Goal: Find specific page/section: Find specific page/section

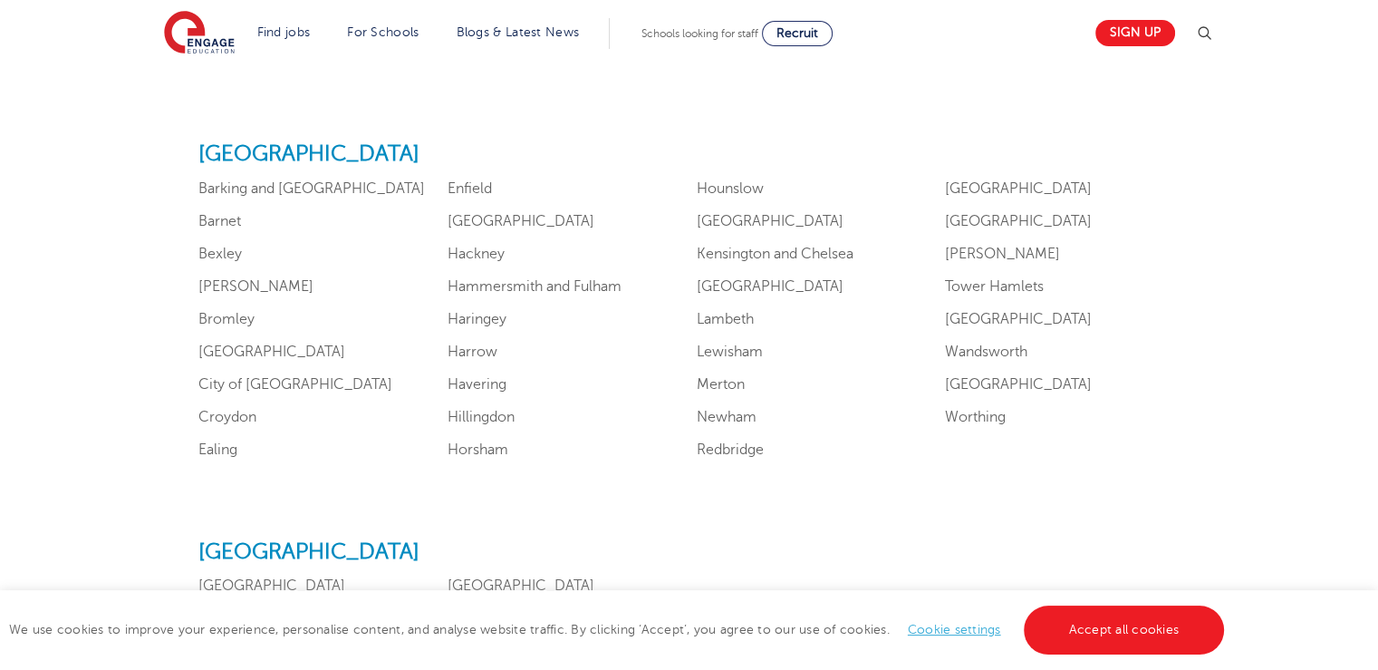
scroll to position [1130, 0]
click at [633, 115] on div "Engage [GEOGRAPHIC_DATA] Coverage [GEOGRAPHIC_DATA] [GEOGRAPHIC_DATA] [GEOGRAPH…" at bounding box center [689, 618] width 1072 height 1948
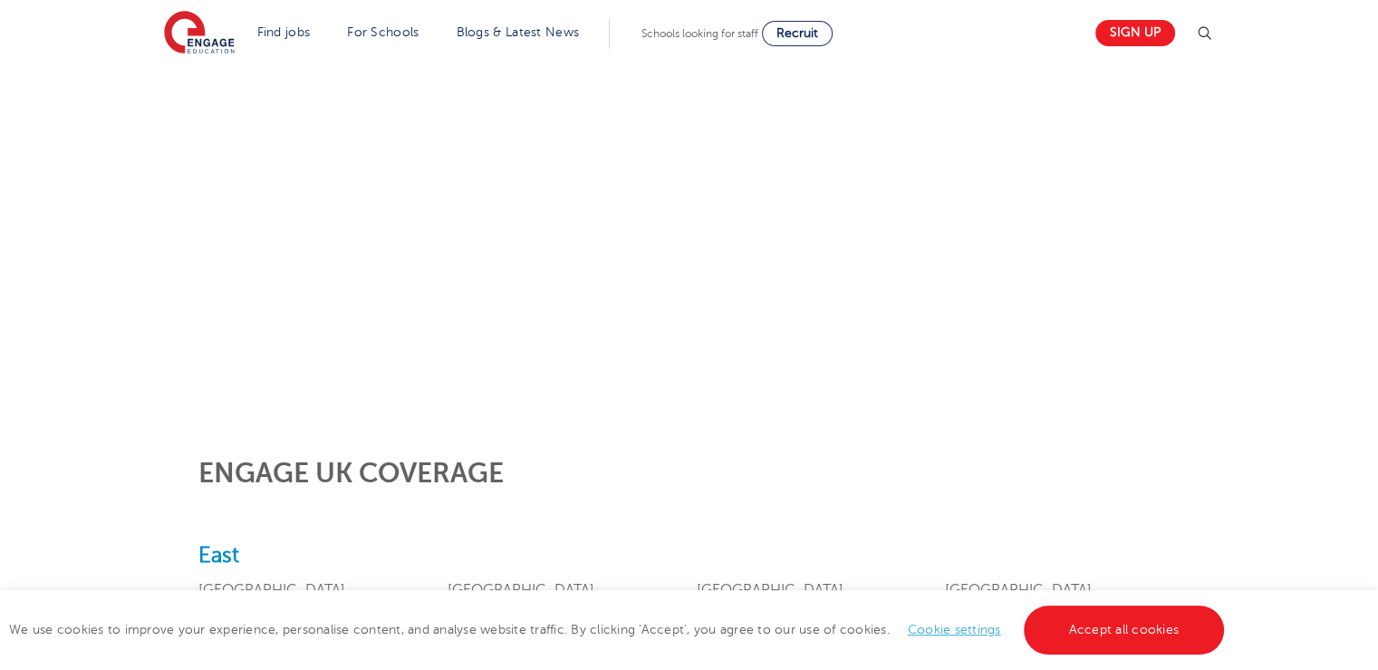
scroll to position [308, 0]
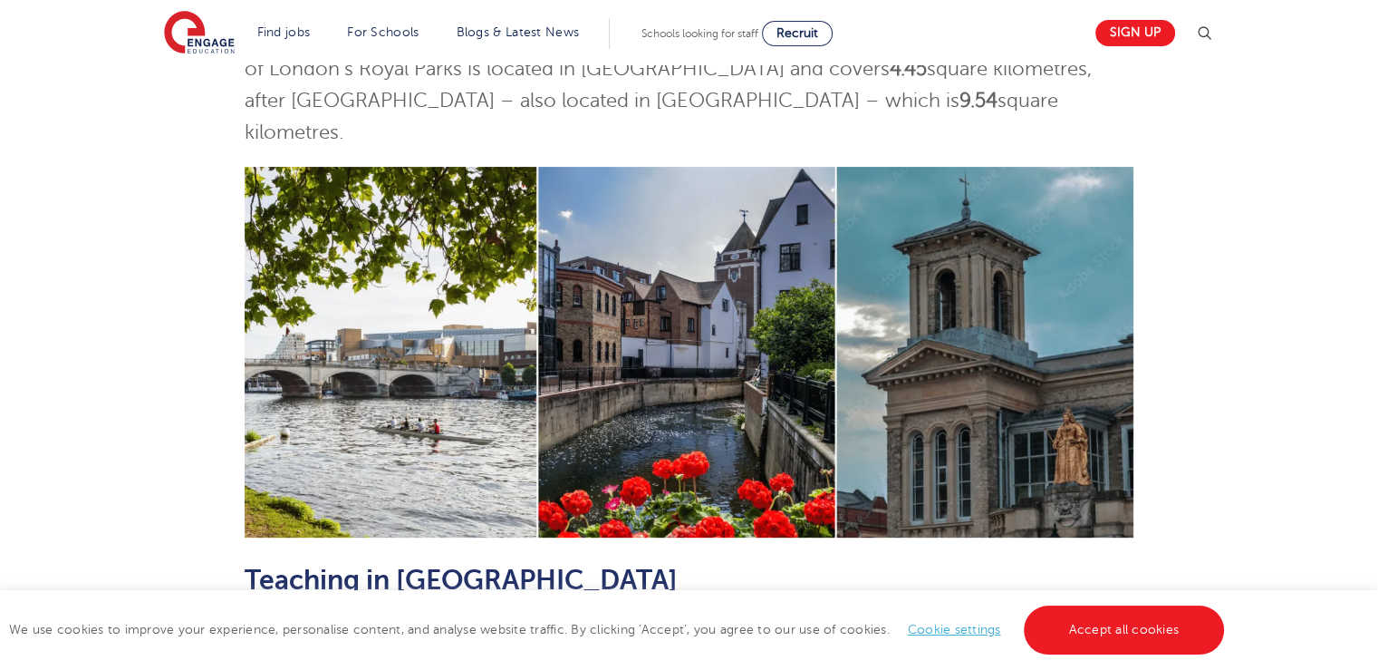
scroll to position [730, 0]
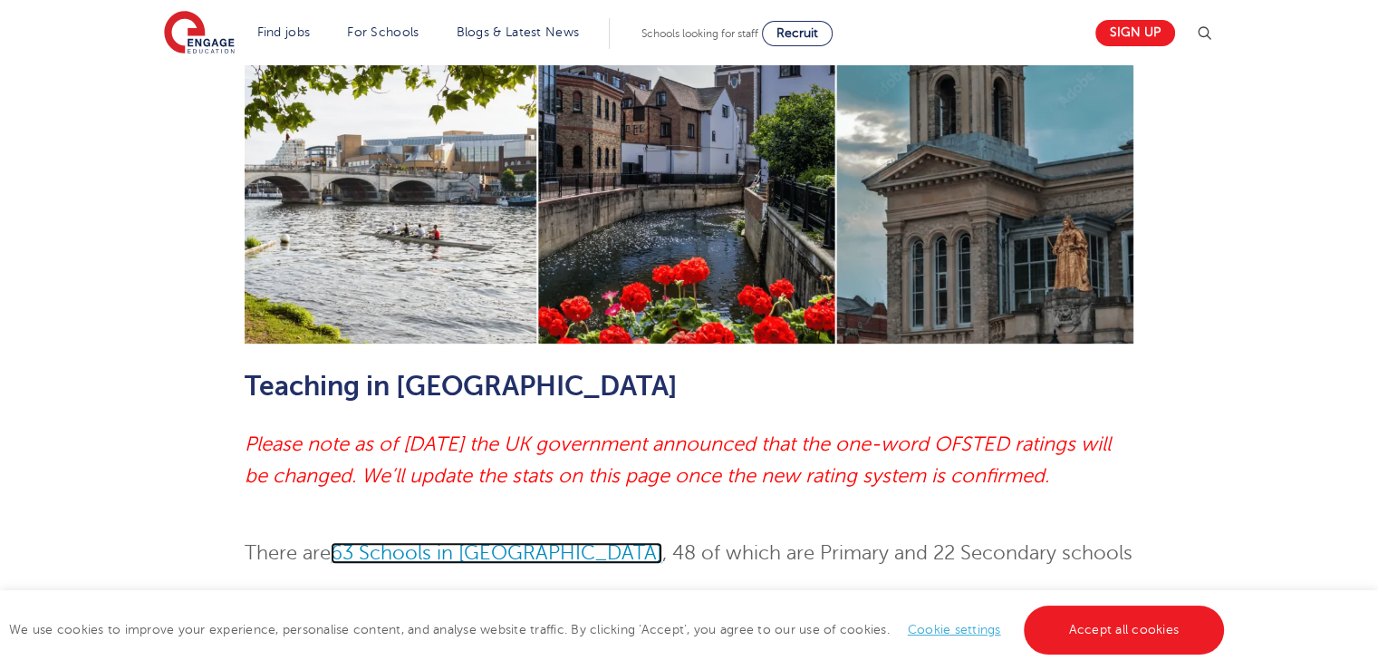
click at [482, 542] on link "63 Schools in [GEOGRAPHIC_DATA]" at bounding box center [497, 553] width 332 height 22
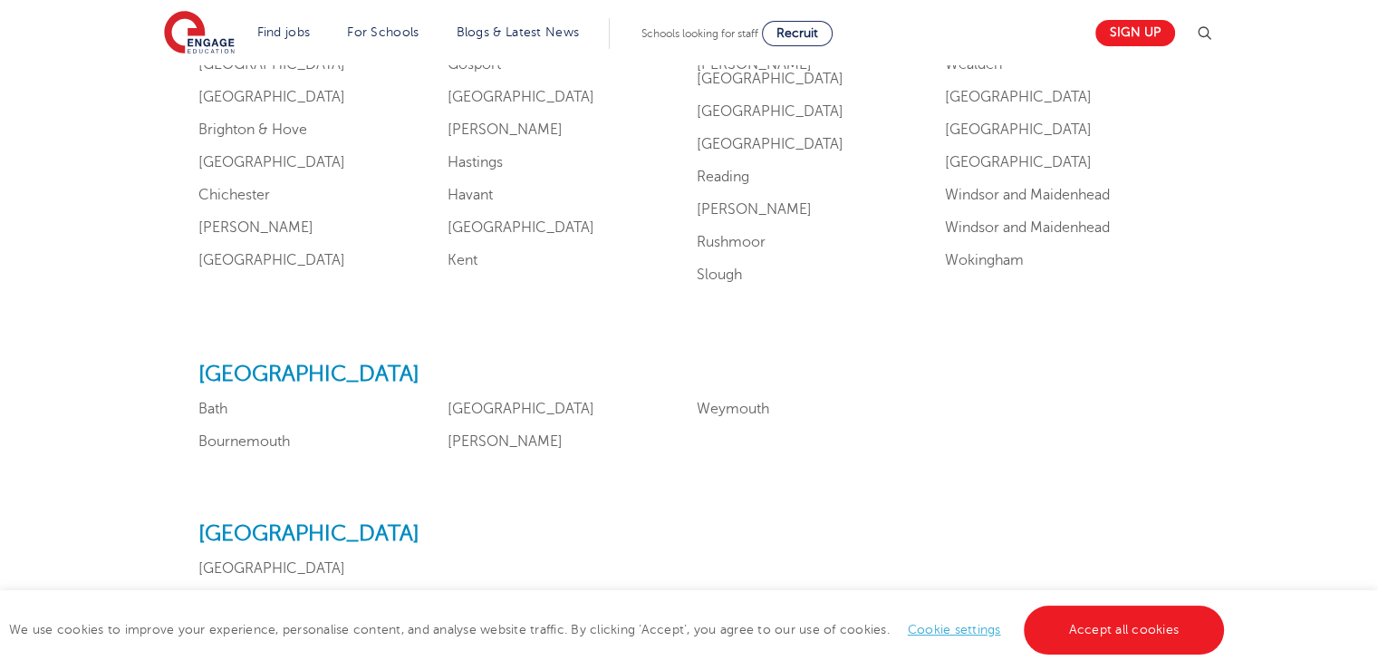
scroll to position [1844, 0]
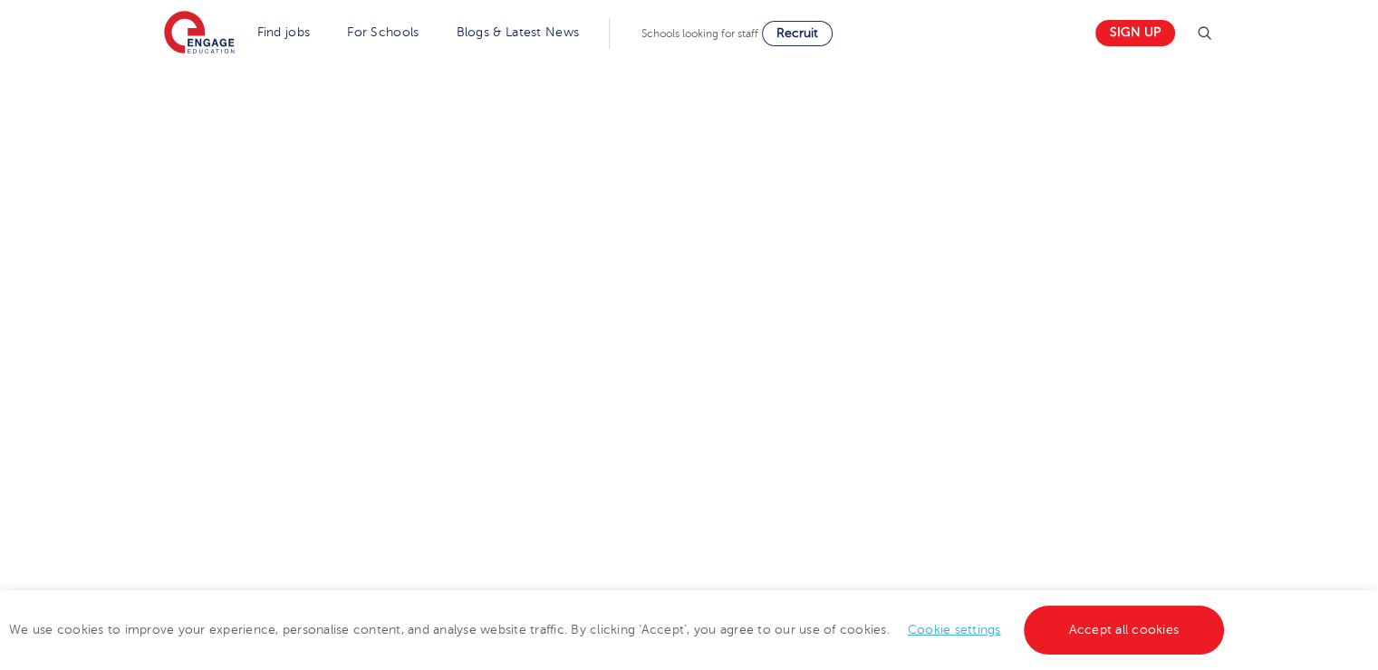
scroll to position [207, 0]
click at [1146, 642] on link "Accept all cookies" at bounding box center [1124, 629] width 201 height 49
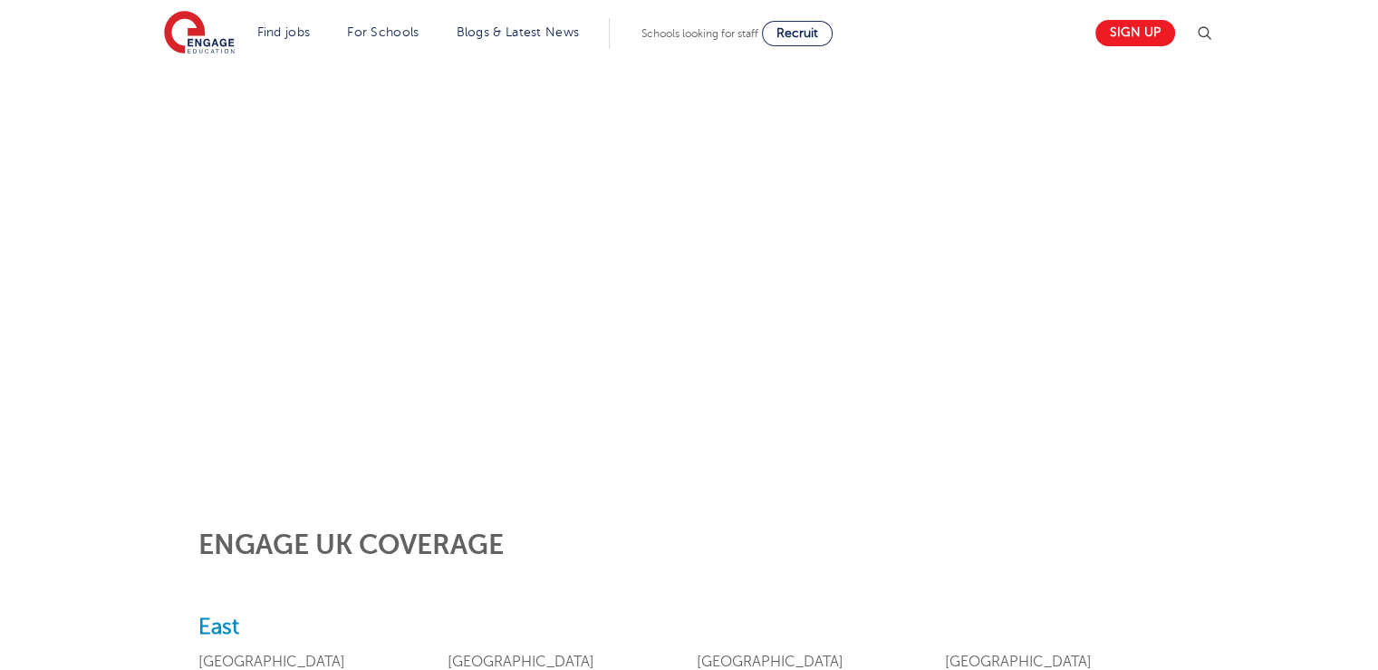
scroll to position [189, 0]
